Goal: Obtain resource: Download file/media

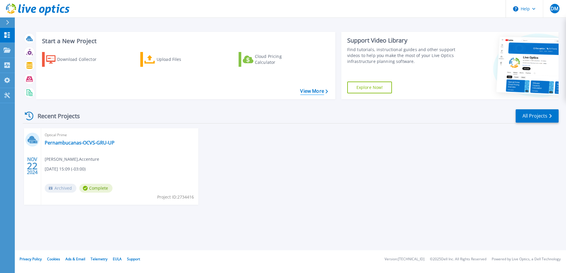
click at [315, 94] on link "View More" at bounding box center [314, 91] width 28 height 6
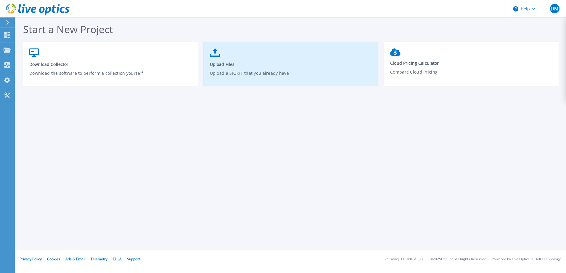
click at [292, 74] on p "Upload a SIOKIT that you already have" at bounding box center [291, 77] width 162 height 14
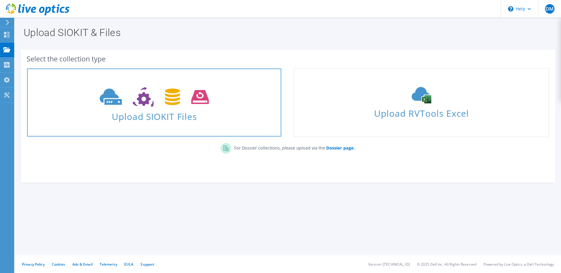
click at [166, 97] on icon at bounding box center [154, 97] width 109 height 20
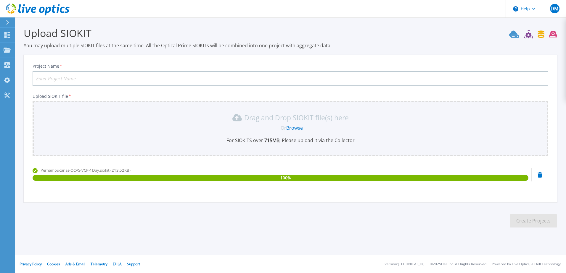
click at [257, 77] on input "Project Name *" at bounding box center [291, 78] width 516 height 15
paste input "Pernambucanas-OCVS-VCP-1Day"
type input "Pernambucanas-OCVS-VCP-1Day"
click at [530, 218] on button "Create Projects" at bounding box center [533, 221] width 47 height 13
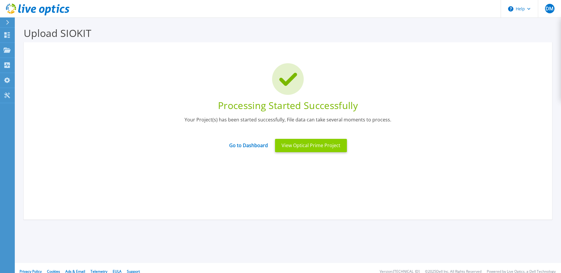
click at [319, 147] on button "View Optical Prime Project" at bounding box center [311, 145] width 72 height 13
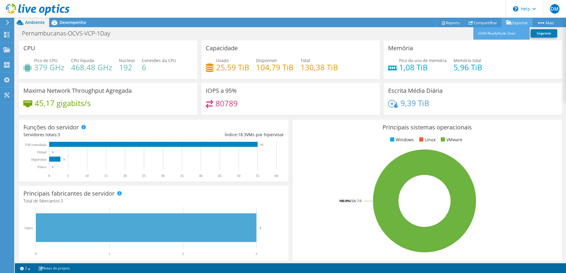
click at [514, 23] on link "Exportar" at bounding box center [516, 22] width 31 height 9
click at [476, 23] on link "Compartilhar" at bounding box center [483, 22] width 38 height 9
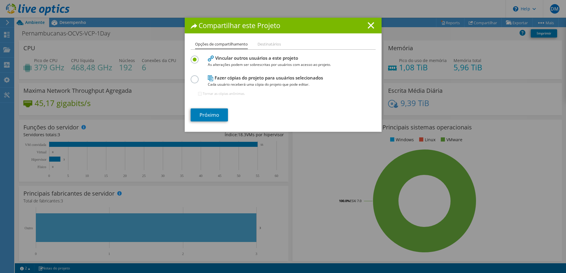
drag, startPoint x: 370, startPoint y: 24, endPoint x: 372, endPoint y: 26, distance: 3.1
click at [370, 25] on line at bounding box center [371, 25] width 6 height 6
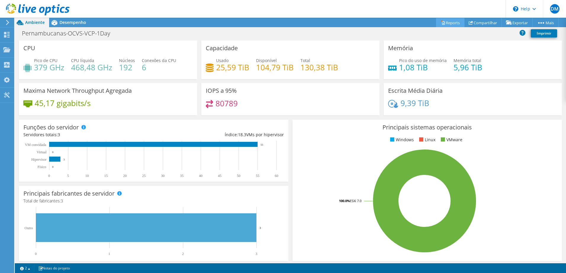
click at [446, 23] on link "Reports" at bounding box center [450, 22] width 28 height 9
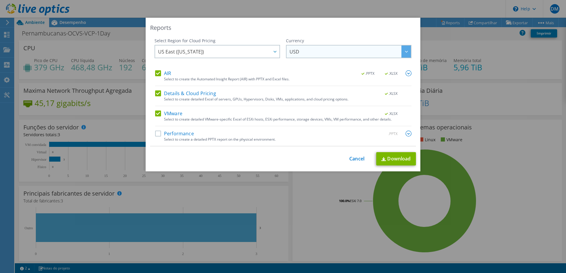
click at [310, 51] on span "USD" at bounding box center [349, 52] width 121 height 12
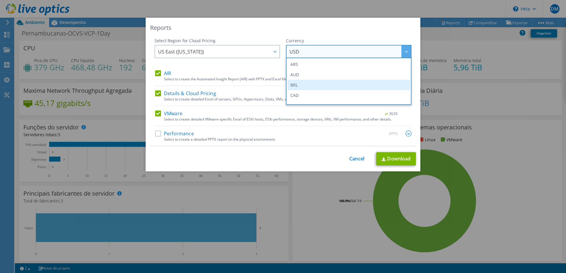
click at [297, 85] on li "BRL" at bounding box center [348, 85] width 123 height 10
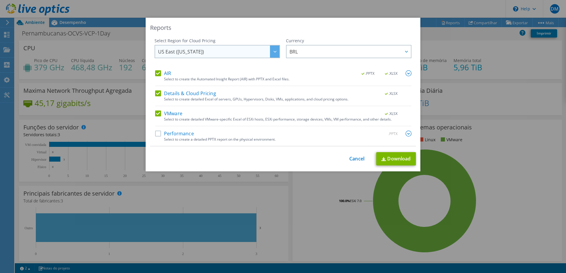
click at [273, 53] on div at bounding box center [274, 52] width 9 height 12
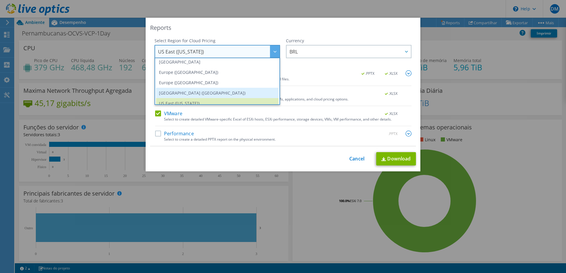
scroll to position [80, 0]
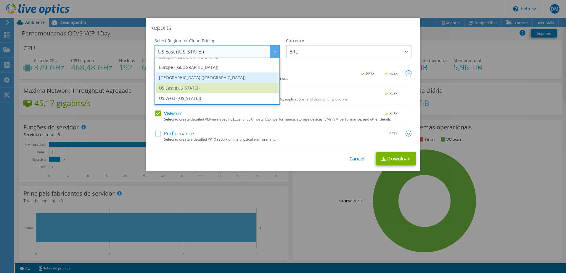
click at [210, 78] on li "[GEOGRAPHIC_DATA] ([GEOGRAPHIC_DATA])" at bounding box center [217, 78] width 123 height 10
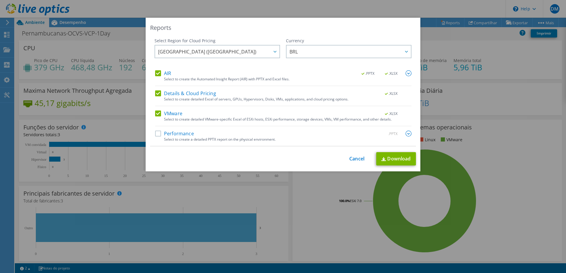
click at [158, 133] on label "Performance" at bounding box center [174, 134] width 39 height 6
click at [0, 0] on input "Performance" at bounding box center [0, 0] width 0 height 0
click at [391, 157] on link "Download" at bounding box center [396, 158] width 40 height 13
drag, startPoint x: 354, startPoint y: 158, endPoint x: 355, endPoint y: 155, distance: 3.0
click at [354, 158] on link "Cancel" at bounding box center [356, 159] width 15 height 6
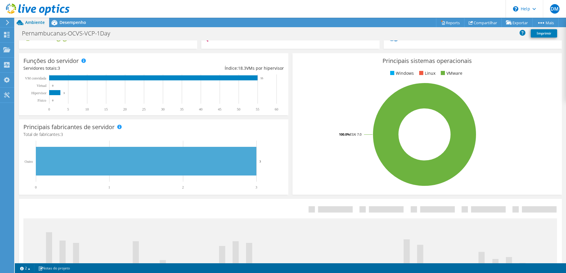
scroll to position [0, 0]
click at [23, 2] on div at bounding box center [35, 10] width 70 height 20
click at [22, 7] on use at bounding box center [38, 10] width 64 height 12
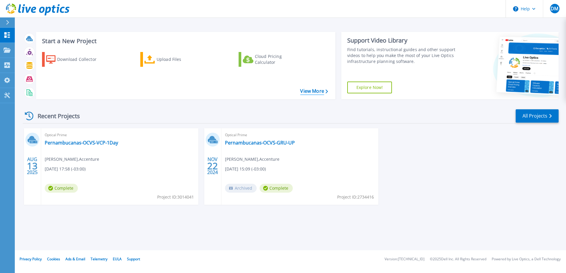
click at [309, 91] on link "View More" at bounding box center [314, 91] width 28 height 6
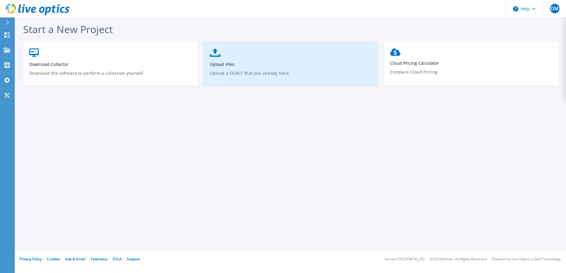
click at [274, 56] on link "Upload Files Upload a SIOKIT that you already have" at bounding box center [291, 67] width 175 height 42
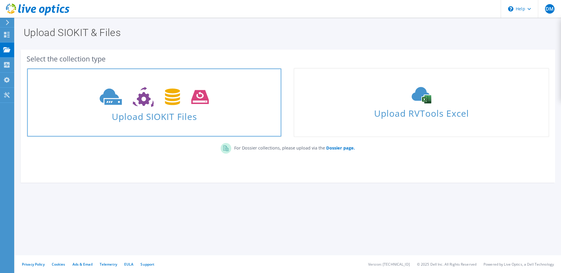
drag, startPoint x: 167, startPoint y: 103, endPoint x: 176, endPoint y: 103, distance: 9.2
click at [167, 103] on use at bounding box center [154, 97] width 109 height 20
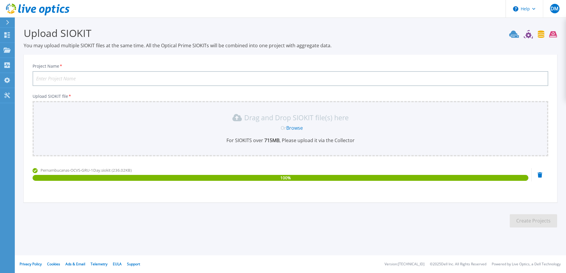
click at [185, 78] on input "Project Name *" at bounding box center [291, 78] width 516 height 15
paste input "Pernambucanas-OCVS-GRU-1Day"
type input "Pernambucanas-OCVS-GRU-1Day"
click at [521, 218] on button "Create Projects" at bounding box center [533, 221] width 47 height 13
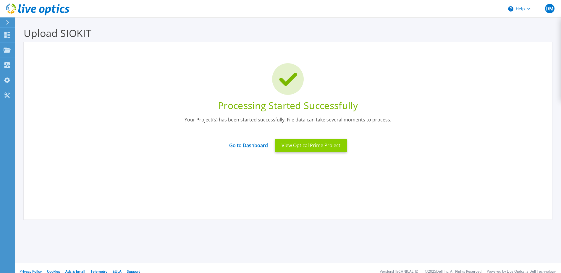
click at [318, 148] on button "View Optical Prime Project" at bounding box center [311, 145] width 72 height 13
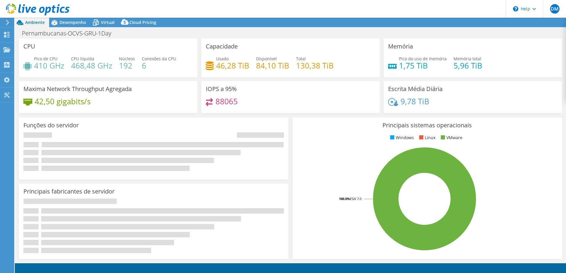
select select "USD"
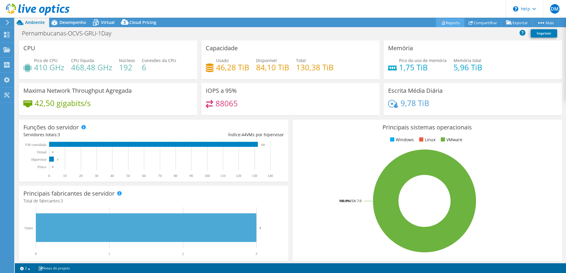
click at [449, 22] on link "Reports" at bounding box center [450, 22] width 28 height 9
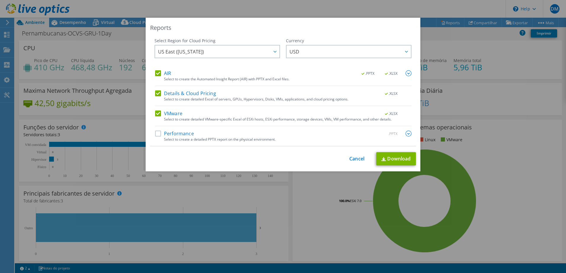
click at [157, 135] on label "Performance" at bounding box center [174, 134] width 39 height 6
click at [0, 0] on input "Performance" at bounding box center [0, 0] width 0 height 0
click at [241, 53] on span "US East ([US_STATE])" at bounding box center [218, 52] width 121 height 12
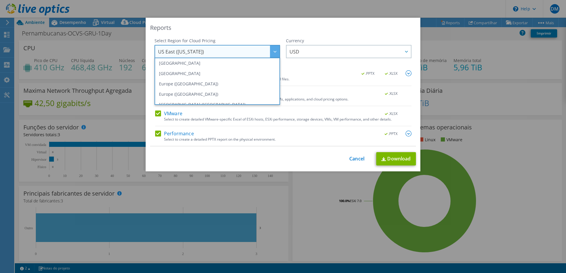
scroll to position [80, 0]
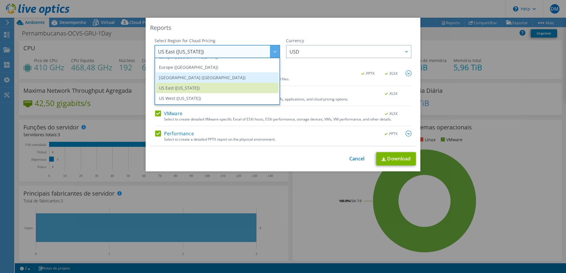
click at [206, 79] on li "[GEOGRAPHIC_DATA] ([GEOGRAPHIC_DATA])" at bounding box center [217, 78] width 123 height 10
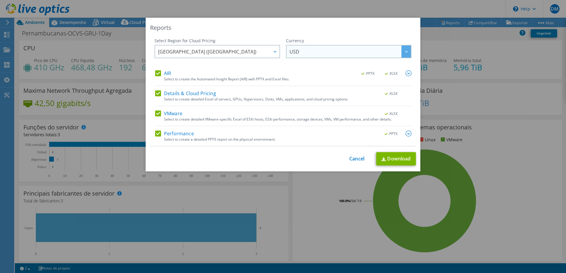
click at [353, 52] on span "USD" at bounding box center [349, 52] width 121 height 12
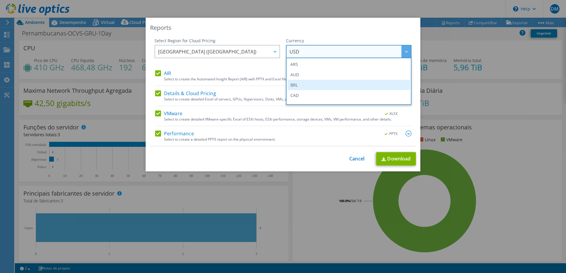
click at [321, 81] on li "BRL" at bounding box center [348, 85] width 123 height 10
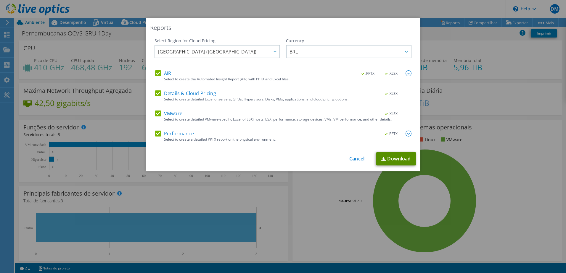
click at [392, 157] on link "Download" at bounding box center [396, 158] width 40 height 13
click at [353, 158] on link "Cancel" at bounding box center [356, 159] width 15 height 6
